Goal: Information Seeking & Learning: Check status

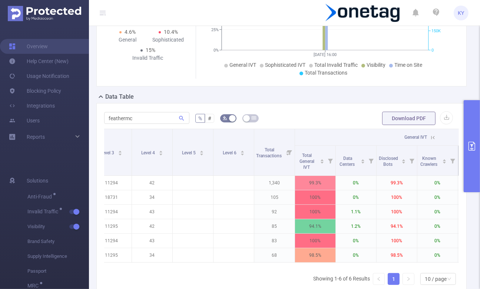
scroll to position [0, 75]
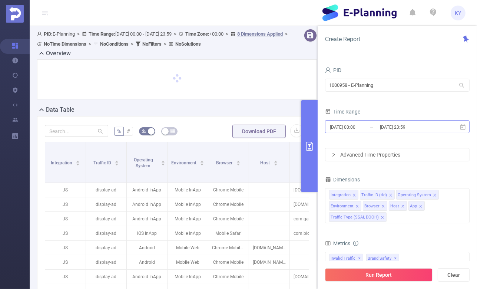
click at [416, 130] on input "[DATE] 23:59" at bounding box center [409, 127] width 60 height 10
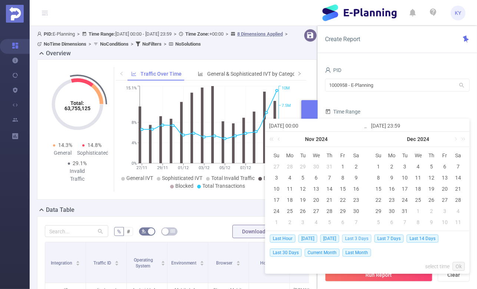
click at [358, 237] on span "Last 3 Days" at bounding box center [356, 238] width 29 height 8
type input "[DATE] 00:00"
type input "[DATE] 23:59"
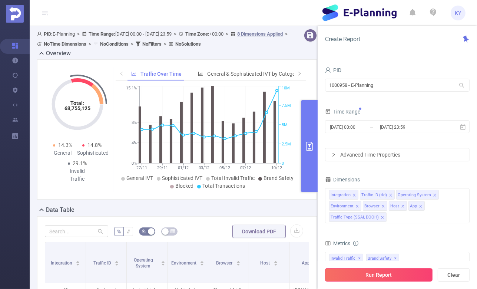
click at [378, 277] on button "Run Report" at bounding box center [378, 274] width 107 height 13
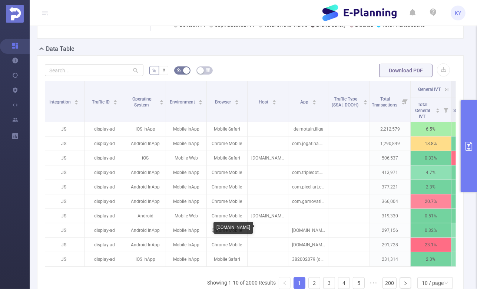
scroll to position [127, 0]
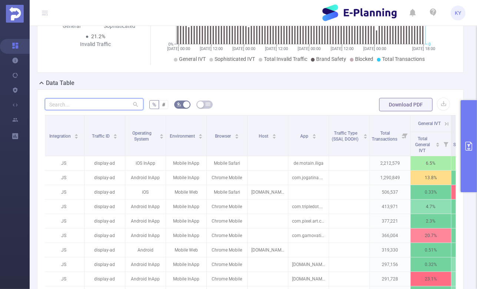
click at [104, 104] on input "text" at bounding box center [94, 104] width 99 height 12
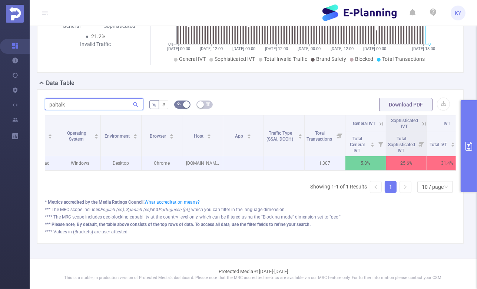
scroll to position [0, 205]
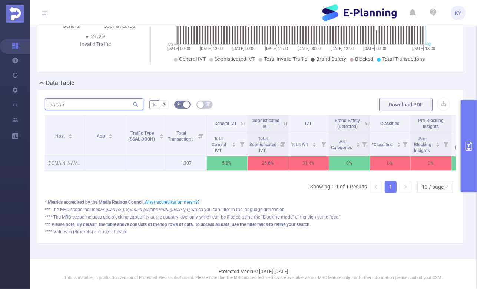
type input "paltalk"
click at [62, 159] on p "[DOMAIN_NAME]" at bounding box center [64, 163] width 40 height 14
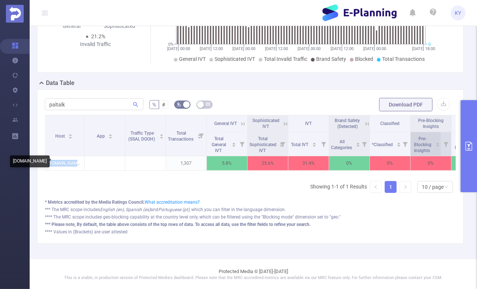
copy p "[DOMAIN_NAME]"
click at [468, 155] on button "primary" at bounding box center [469, 146] width 16 height 92
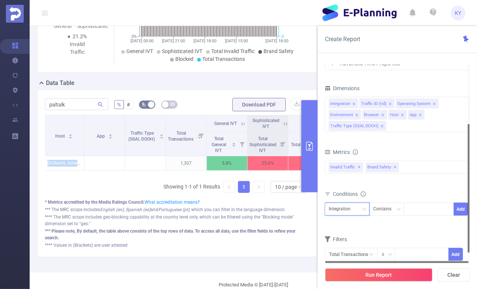
click at [352, 212] on div "Integration" at bounding box center [342, 209] width 27 height 12
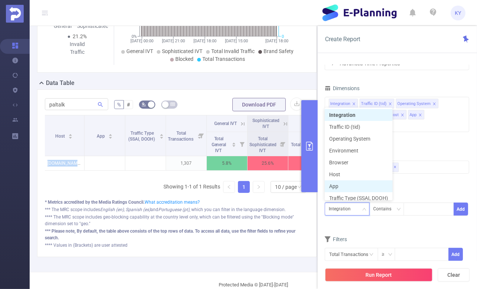
scroll to position [4, 0]
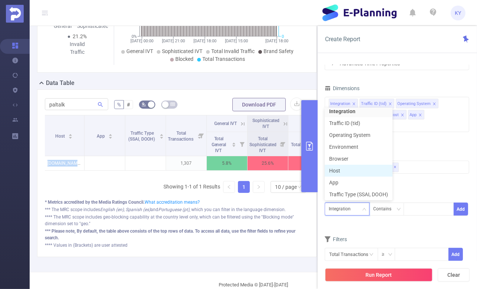
click at [364, 167] on li "Host" at bounding box center [359, 171] width 68 height 12
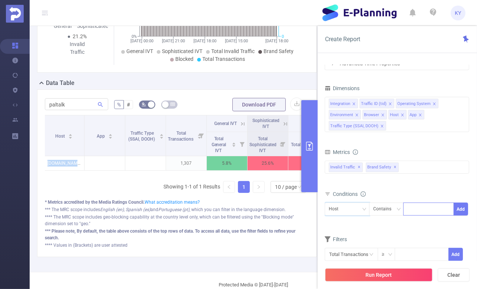
click at [435, 212] on div at bounding box center [428, 209] width 43 height 12
paste input "[DOMAIN_NAME]"
type input "[DOMAIN_NAME]"
click at [434, 226] on li "[DOMAIN_NAME]" at bounding box center [431, 223] width 56 height 12
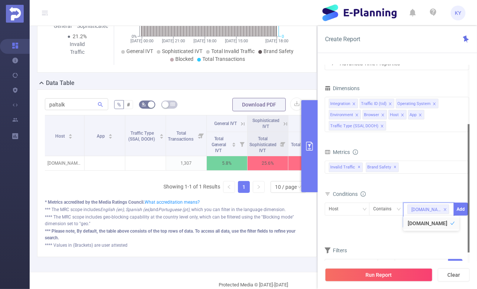
click at [468, 205] on div at bounding box center [469, 188] width 2 height 128
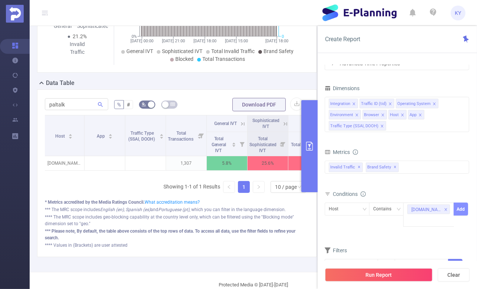
click at [461, 211] on button "Add" at bounding box center [461, 208] width 14 height 13
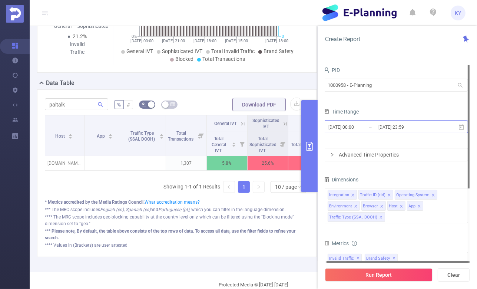
click at [422, 125] on input "[DATE] 23:59" at bounding box center [408, 127] width 60 height 10
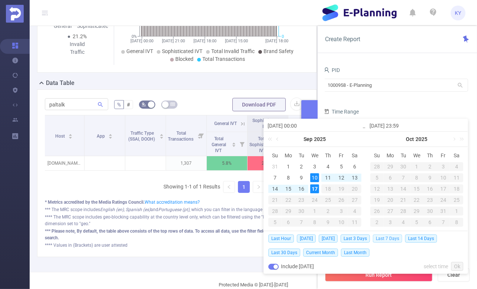
click at [398, 239] on span "Last 7 Days" at bounding box center [387, 238] width 29 height 8
type input "[DATE] 00:00"
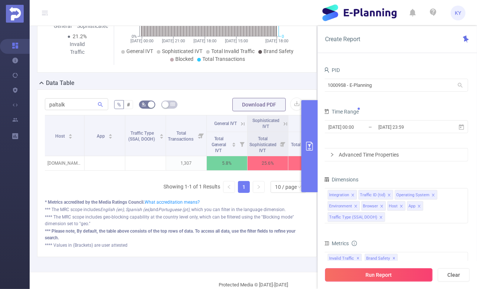
click at [399, 277] on button "Run Report" at bounding box center [378, 274] width 107 height 13
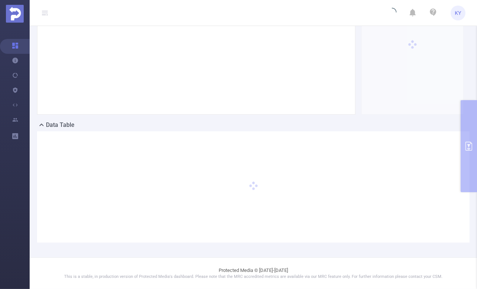
scroll to position [84, 0]
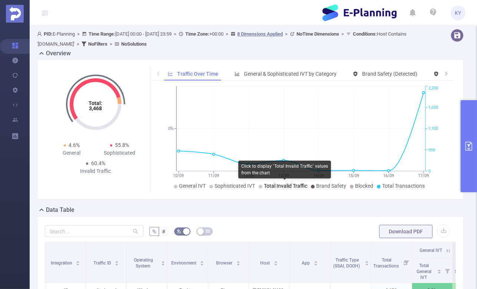
click at [300, 187] on span "Total Invalid Traffic" at bounding box center [285, 186] width 43 height 6
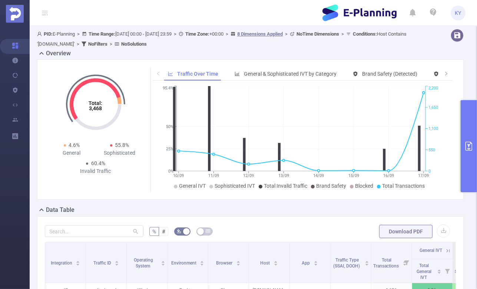
click at [328, 190] on icon "10/09 11/09 12/09 13/09 14/09 15/09 16/09 17/09 0% 25% 50% 95.4% 0 550 1,100 1,…" at bounding box center [300, 137] width 297 height 107
click at [328, 185] on span "Brand Safety" at bounding box center [331, 186] width 30 height 6
